Goal: Task Accomplishment & Management: Manage account settings

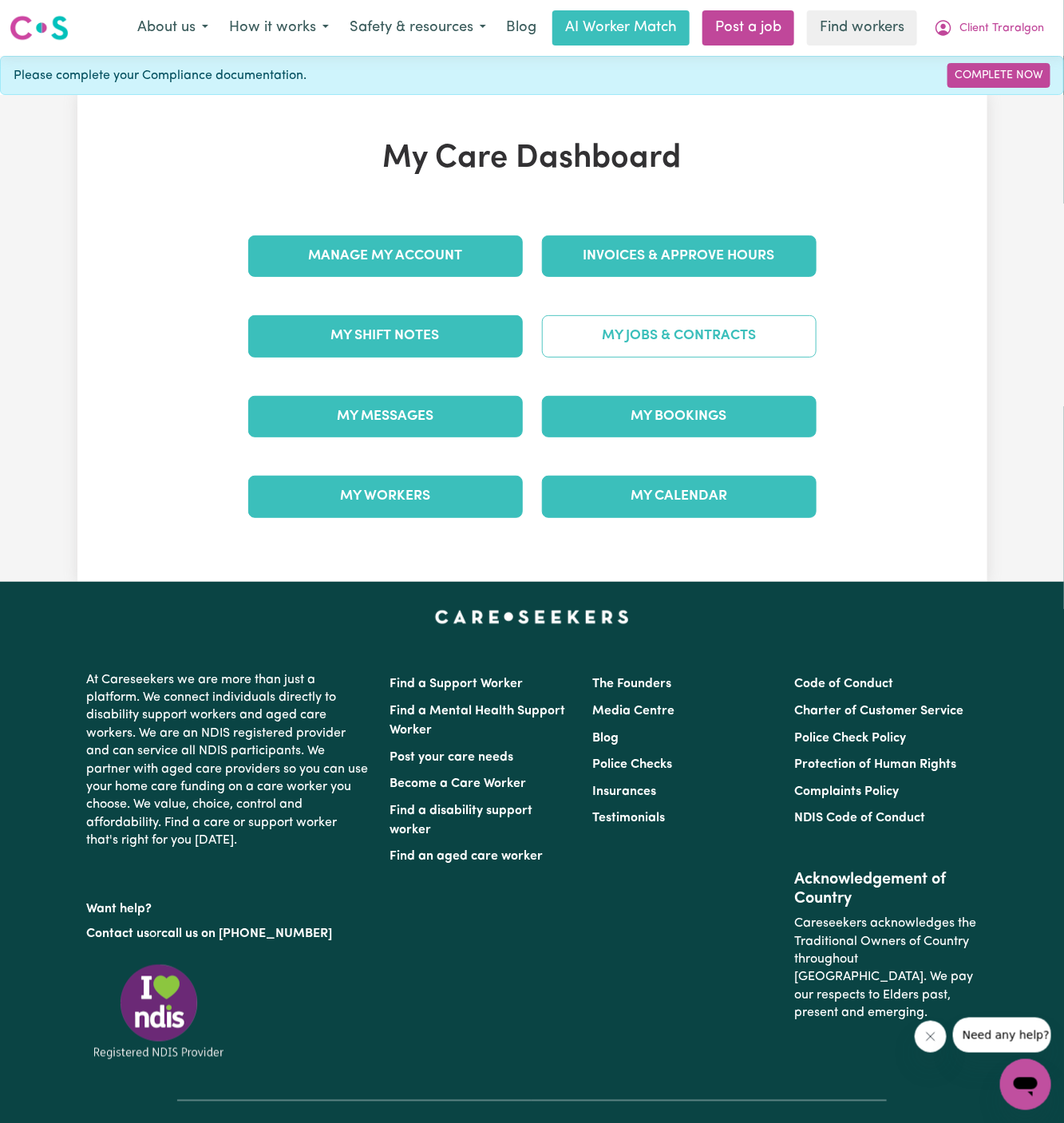
click at [712, 337] on link "My Jobs & Contracts" at bounding box center [678, 335] width 275 height 41
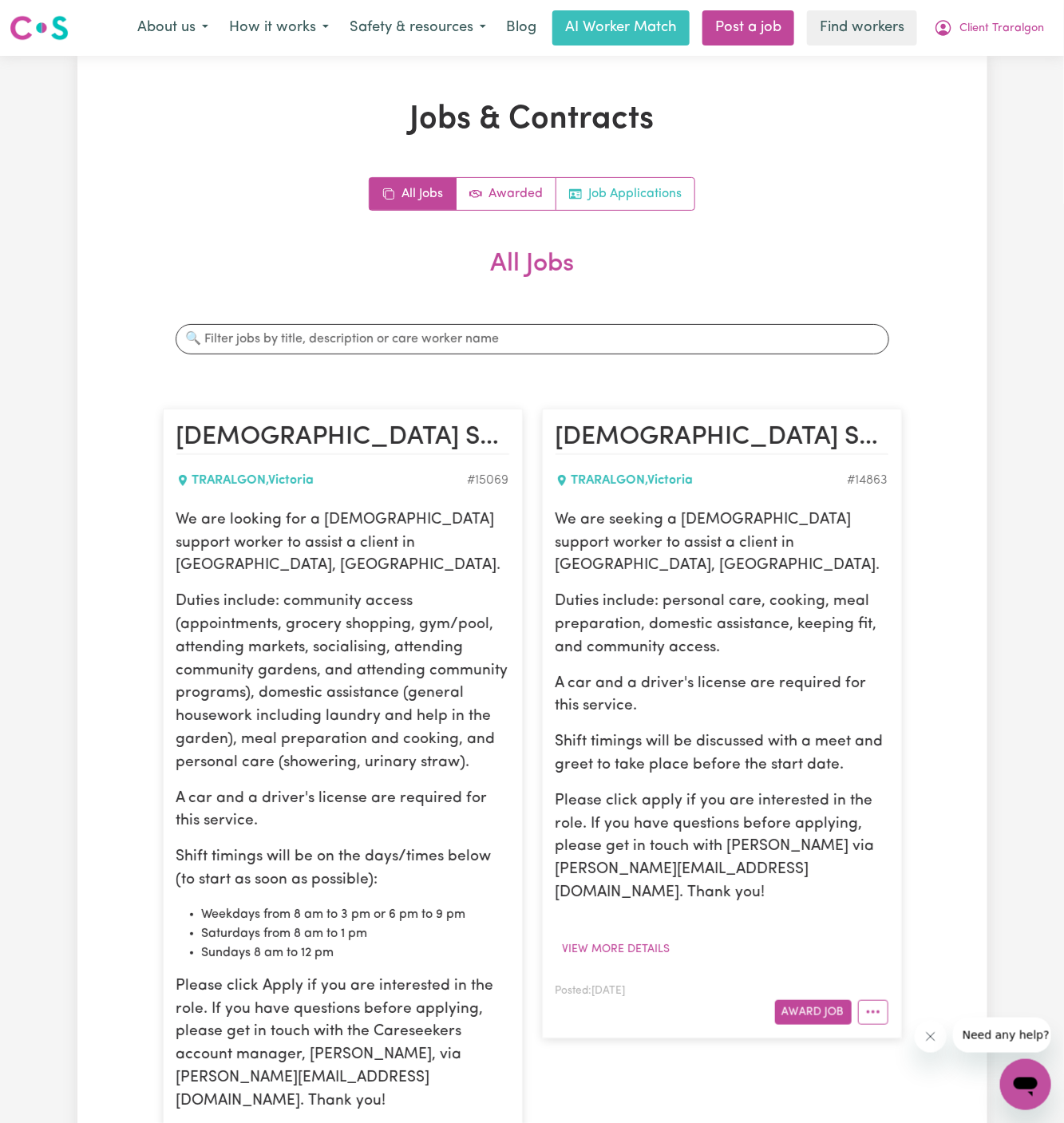
click at [676, 193] on link "Job Applications" at bounding box center [625, 194] width 138 height 32
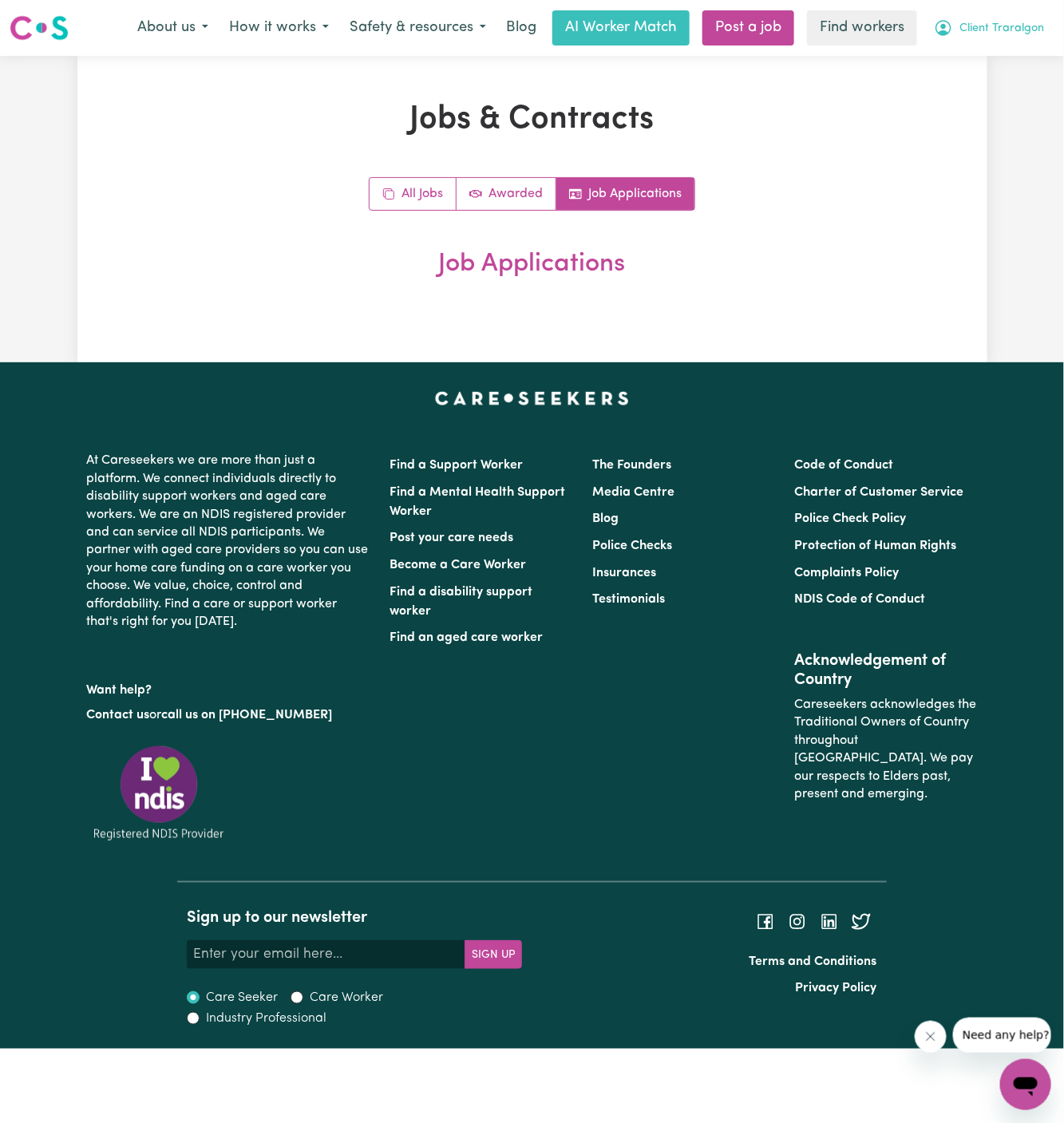
click at [995, 31] on span "Client Traralgon" at bounding box center [1001, 29] width 85 height 17
click at [995, 101] on link "Logout" at bounding box center [990, 91] width 126 height 30
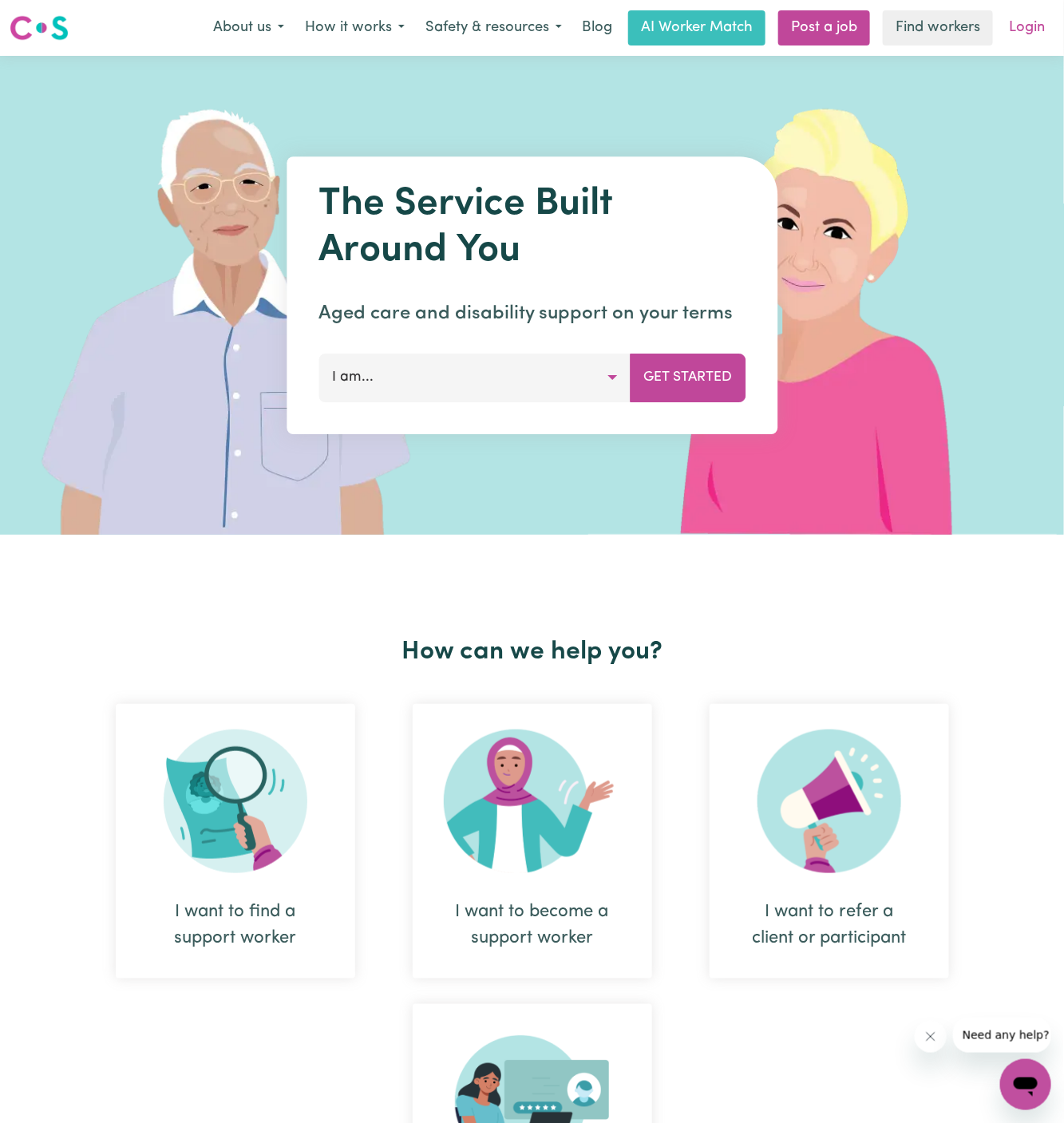
click at [1034, 28] on link "Login" at bounding box center [1026, 28] width 55 height 35
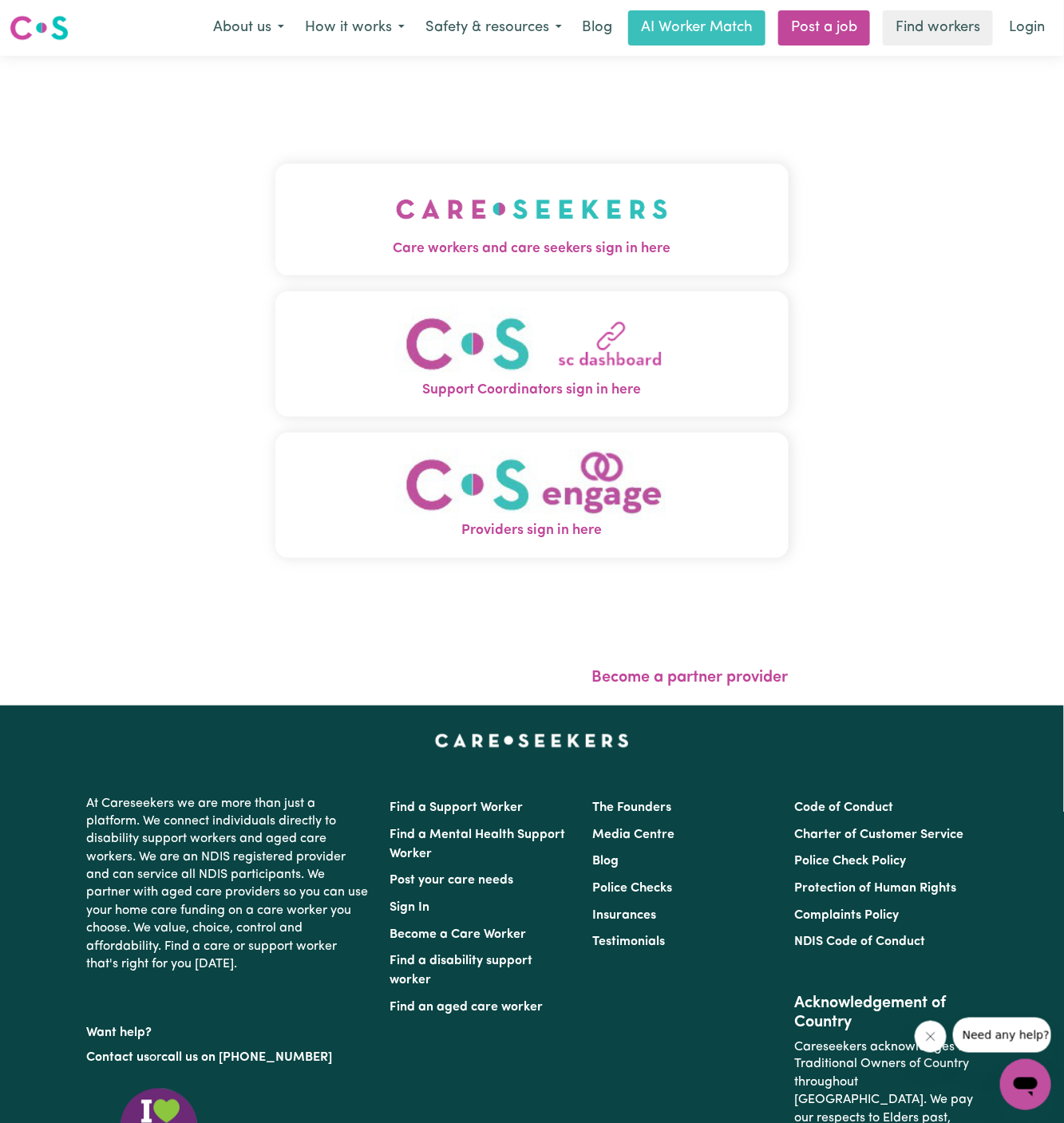
click at [545, 225] on img "Care workers and care seekers sign in here" at bounding box center [532, 208] width 272 height 59
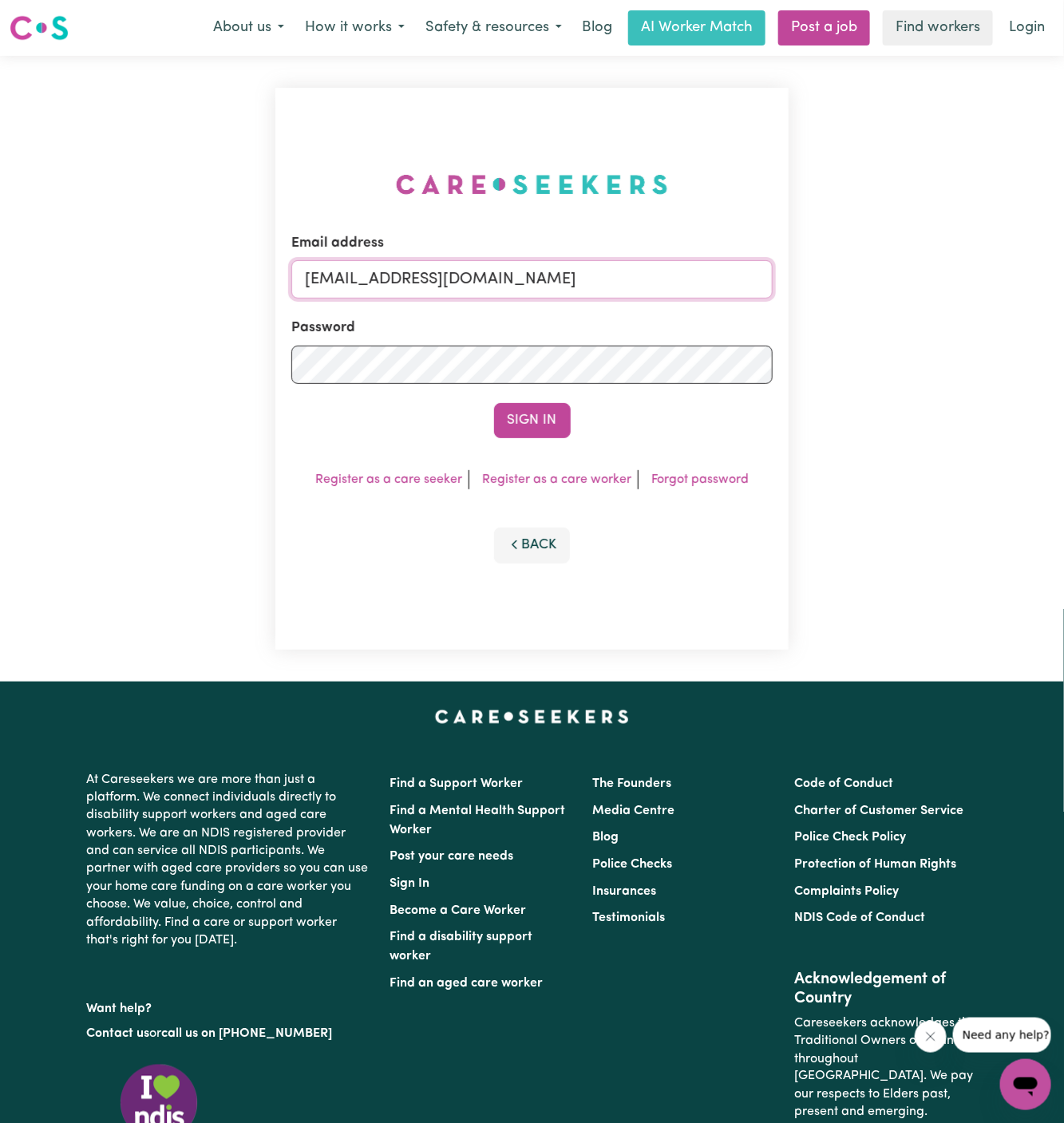
drag, startPoint x: 389, startPoint y: 280, endPoint x: 884, endPoint y: 280, distance: 495.0
click at [884, 280] on div "Email address [EMAIL_ADDRESS][DOMAIN_NAME] Password Sign In Register as a care …" at bounding box center [532, 368] width 1064 height 626
paste input "ClientWhyallaNCS"
type input "[EMAIL_ADDRESS][DOMAIN_NAME]"
click at [493, 403] on button "Sign In" at bounding box center [531, 420] width 76 height 35
